Goal: Book appointment/travel/reservation

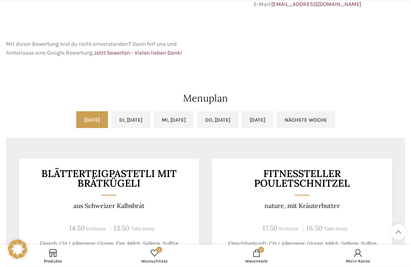
scroll to position [313, 0]
click at [121, 126] on link "Di, [DATE]" at bounding box center [130, 119] width 39 height 17
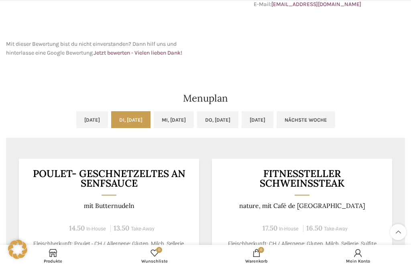
click at [174, 121] on link "Mi, [DATE]" at bounding box center [174, 119] width 40 height 17
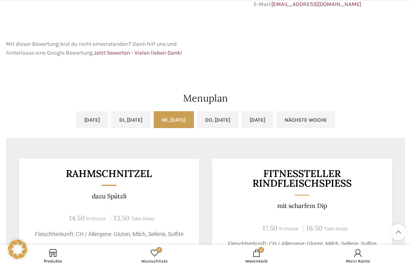
click at [226, 116] on link "Do, [DATE]" at bounding box center [217, 119] width 41 height 17
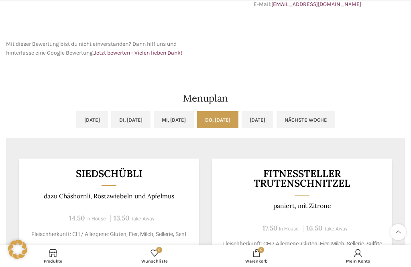
click at [274, 119] on link "[DATE]" at bounding box center [258, 119] width 32 height 17
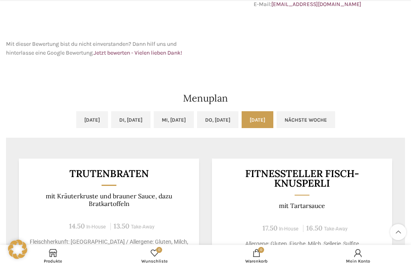
click at [335, 119] on link "Nächste Woche" at bounding box center [306, 119] width 59 height 17
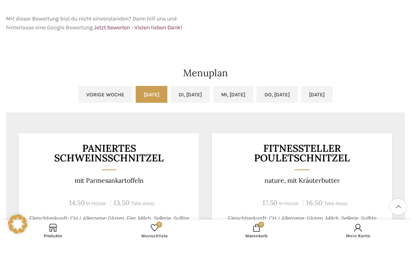
scroll to position [338, 0]
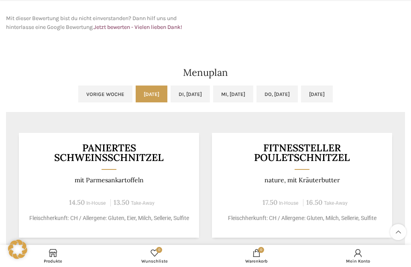
click at [78, 99] on link "Vorige Woche" at bounding box center [105, 94] width 54 height 17
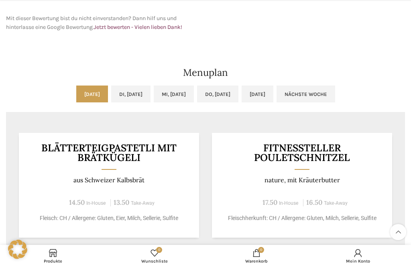
click at [335, 92] on link "Nächste Woche" at bounding box center [306, 94] width 59 height 17
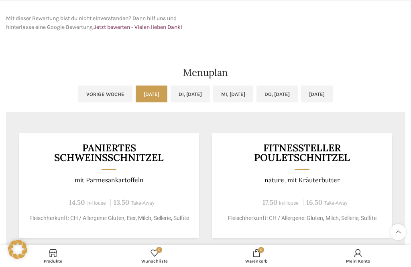
click at [179, 95] on link "Di, [DATE]" at bounding box center [190, 94] width 39 height 17
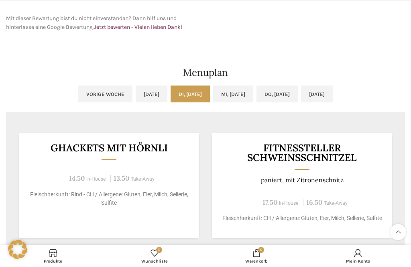
click at [235, 92] on link "Mi, [DATE]" at bounding box center [233, 94] width 40 height 17
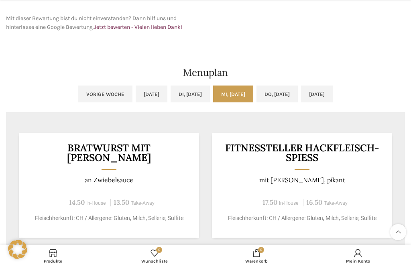
click at [294, 97] on link "Do, [DATE]" at bounding box center [277, 94] width 41 height 17
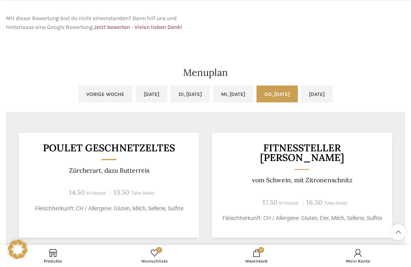
click at [333, 94] on link "[DATE]" at bounding box center [317, 94] width 32 height 17
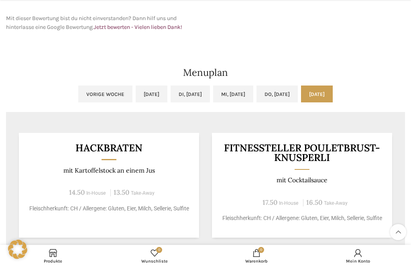
click at [333, 98] on link "[DATE]" at bounding box center [317, 94] width 32 height 17
